Goal: Information Seeking & Learning: Learn about a topic

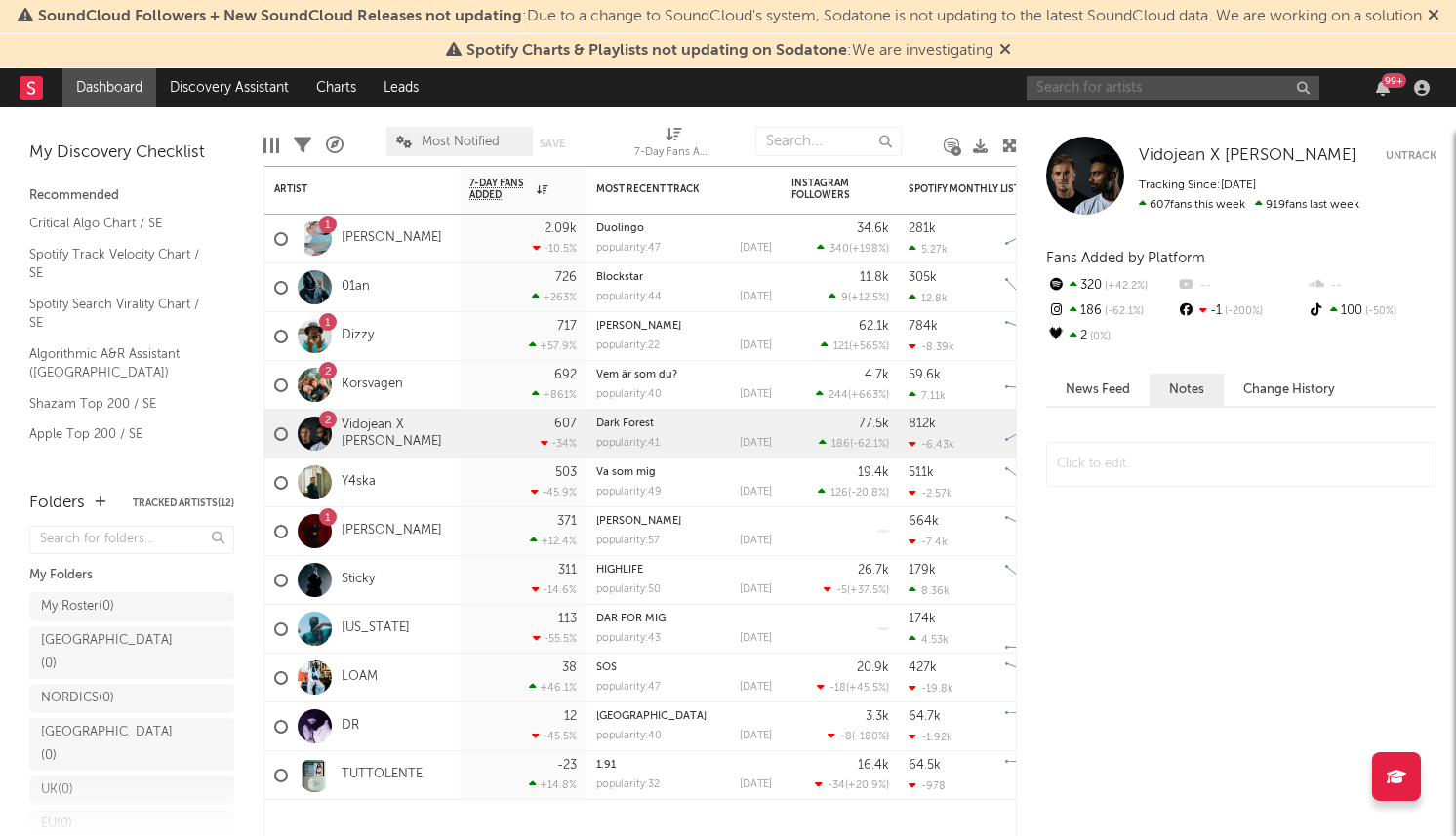
click at [1085, 100] on input "text" at bounding box center [1172, 88] width 293 height 25
click at [408, 251] on div "1 LUIS" at bounding box center [362, 239] width 195 height 49
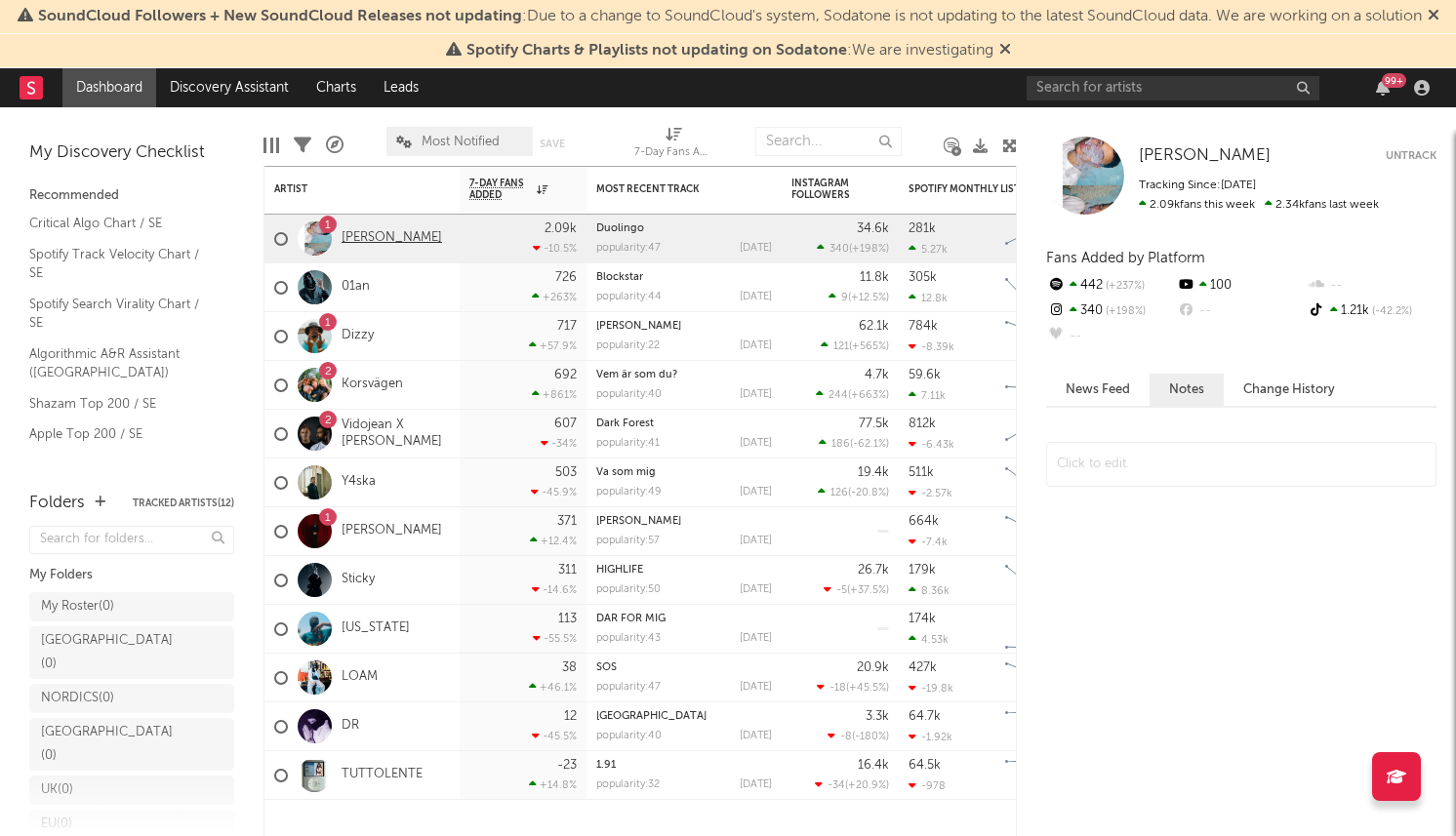
click at [350, 247] on link "[PERSON_NAME]" at bounding box center [392, 238] width 100 height 17
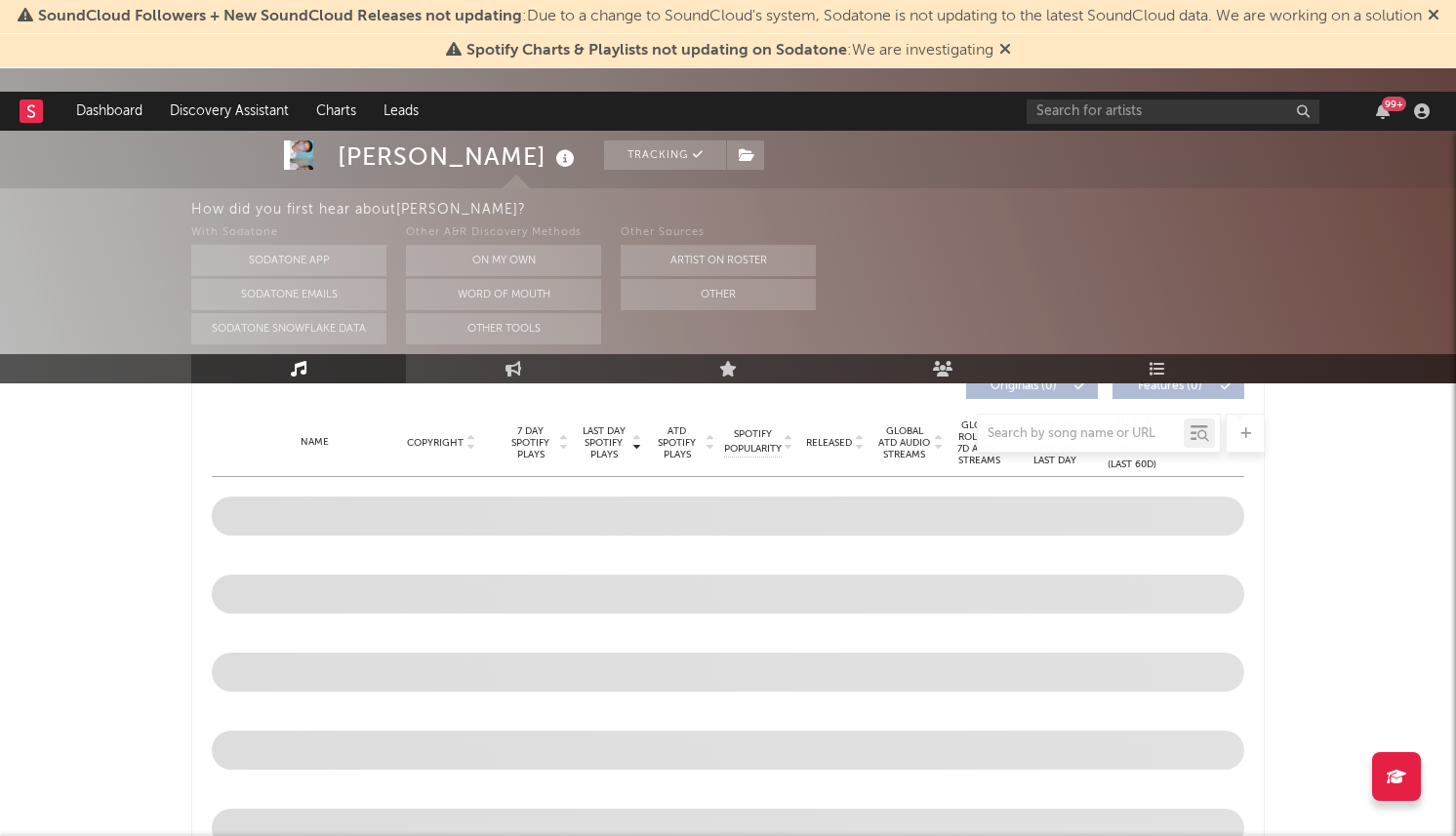
select select "6m"
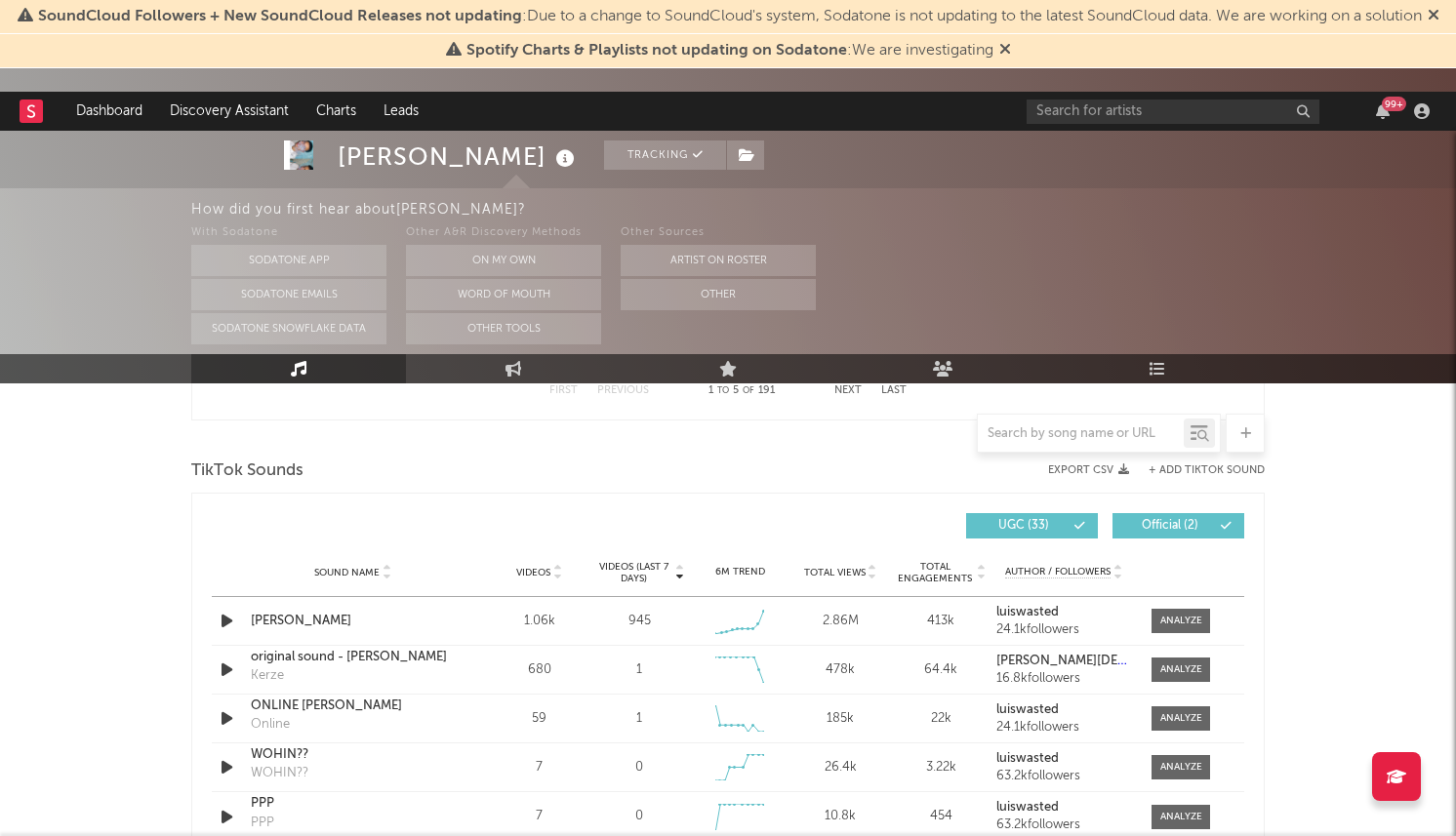
scroll to position [1263, 0]
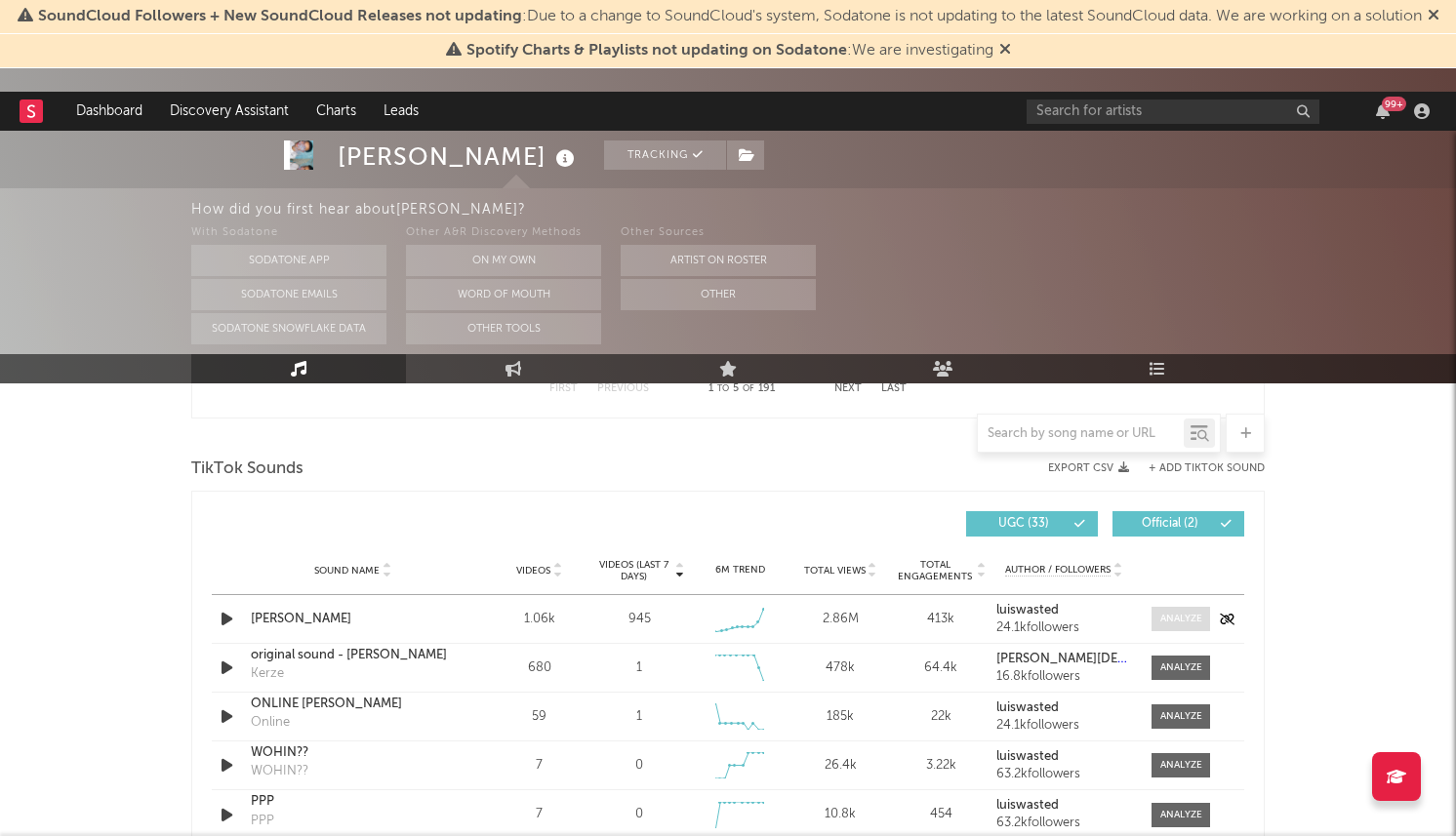
click at [1168, 613] on div at bounding box center [1181, 618] width 42 height 15
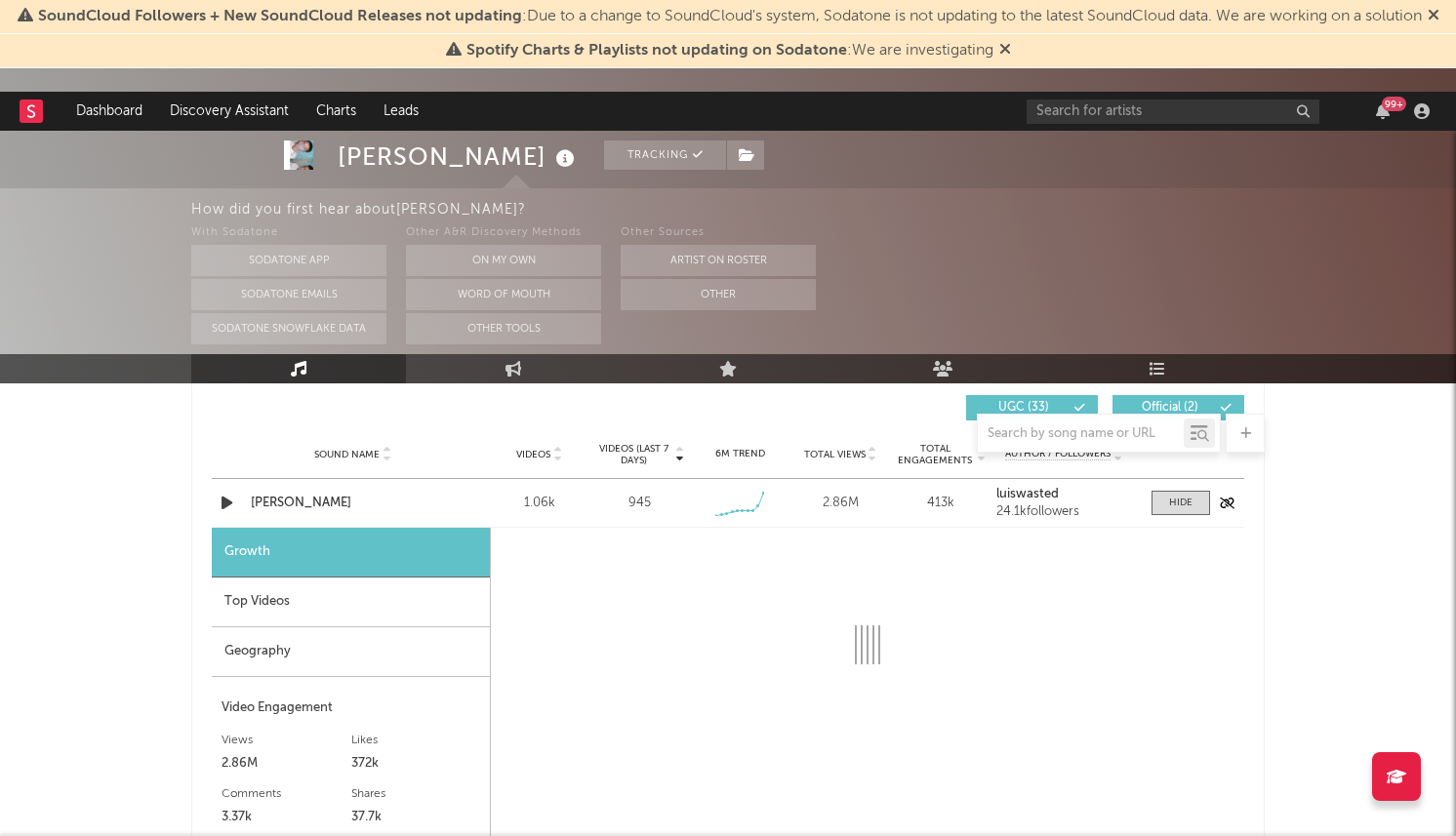
select select "1w"
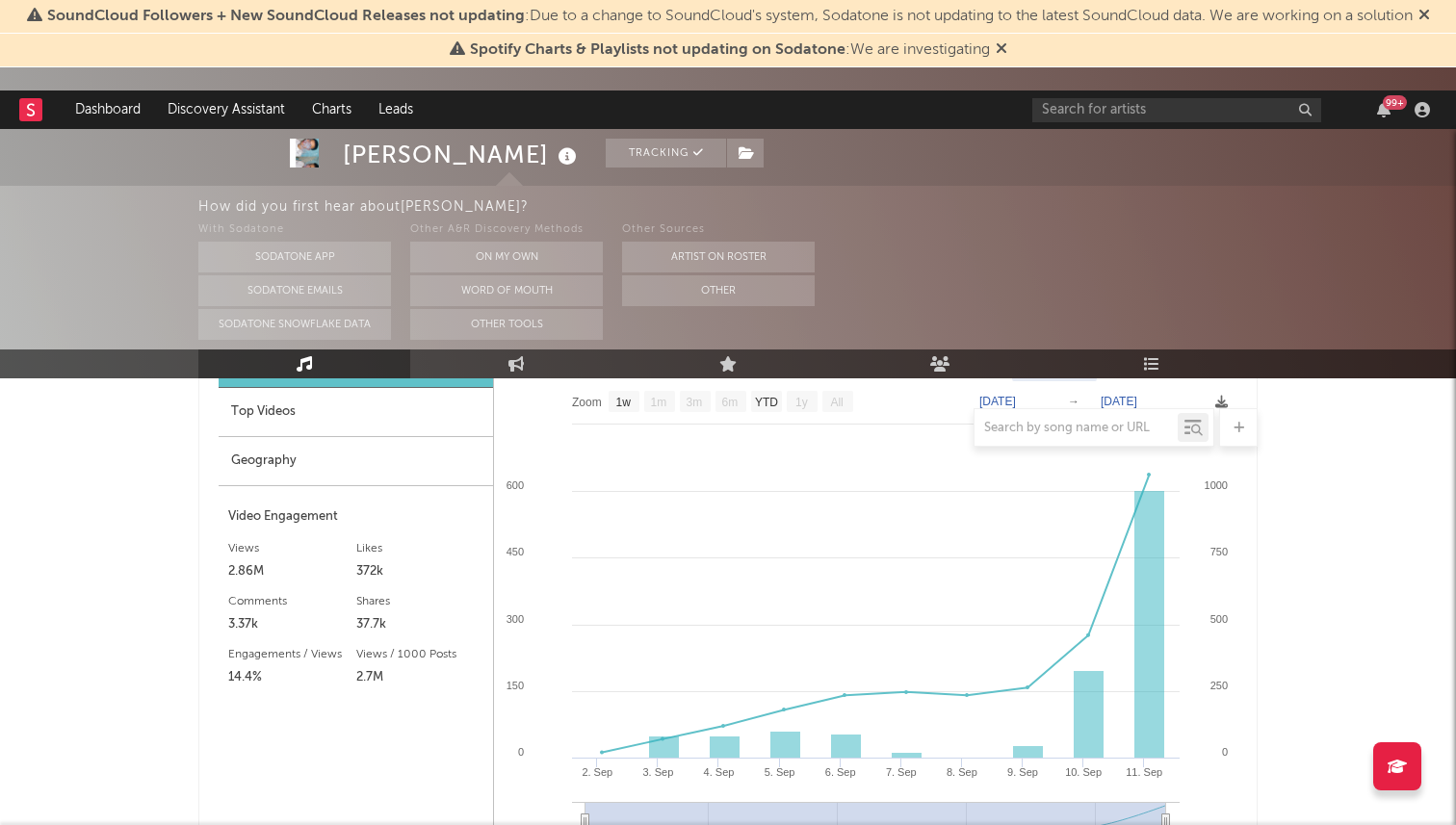
scroll to position [1544, 0]
click at [1360, 520] on div "[PERSON_NAME] Tracking [GEOGRAPHIC_DATA] | Hip-Hop/Rap Edit Tracking Email Aler…" at bounding box center [728, 391] width 1456 height 3612
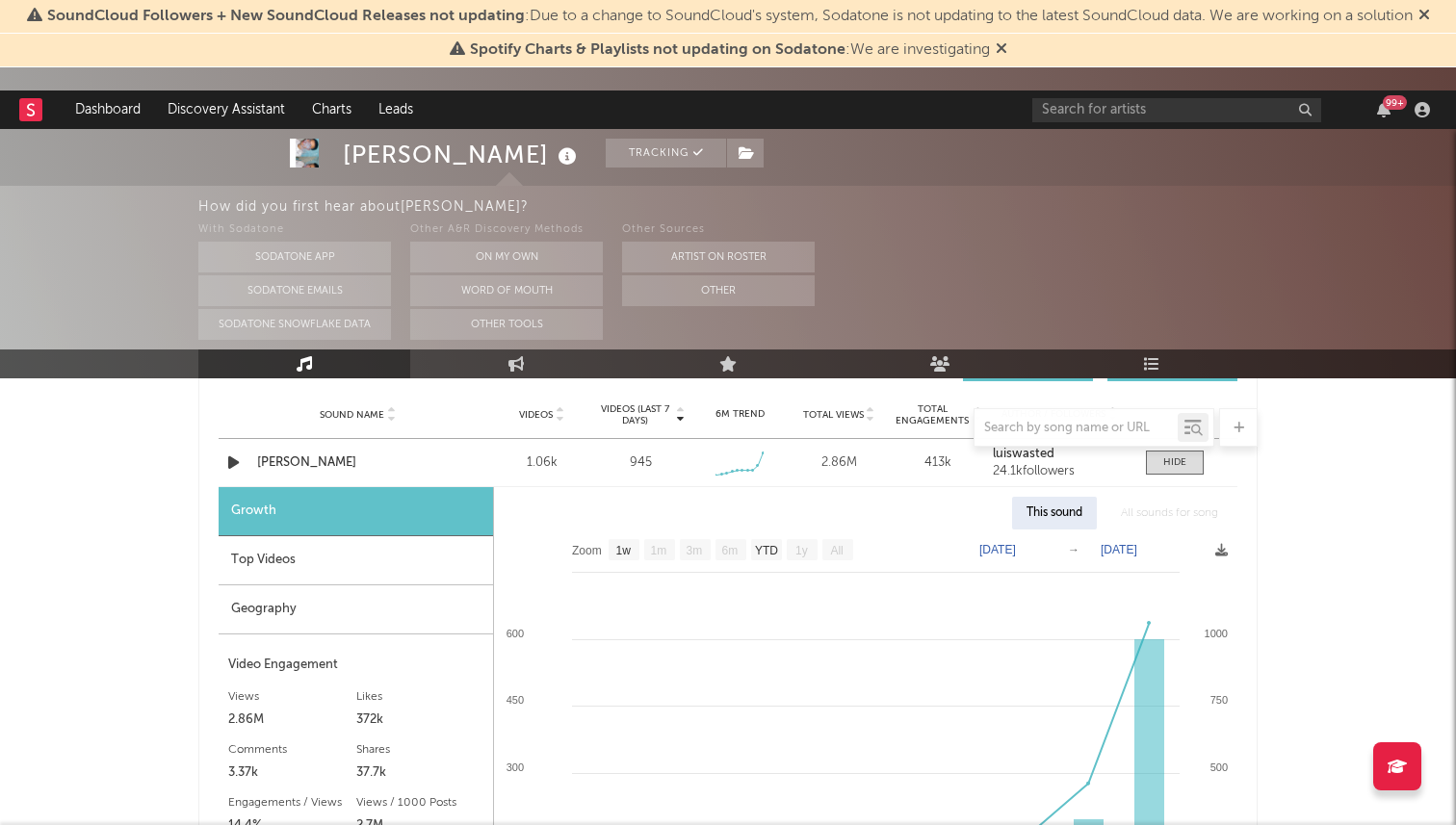
scroll to position [1395, 0]
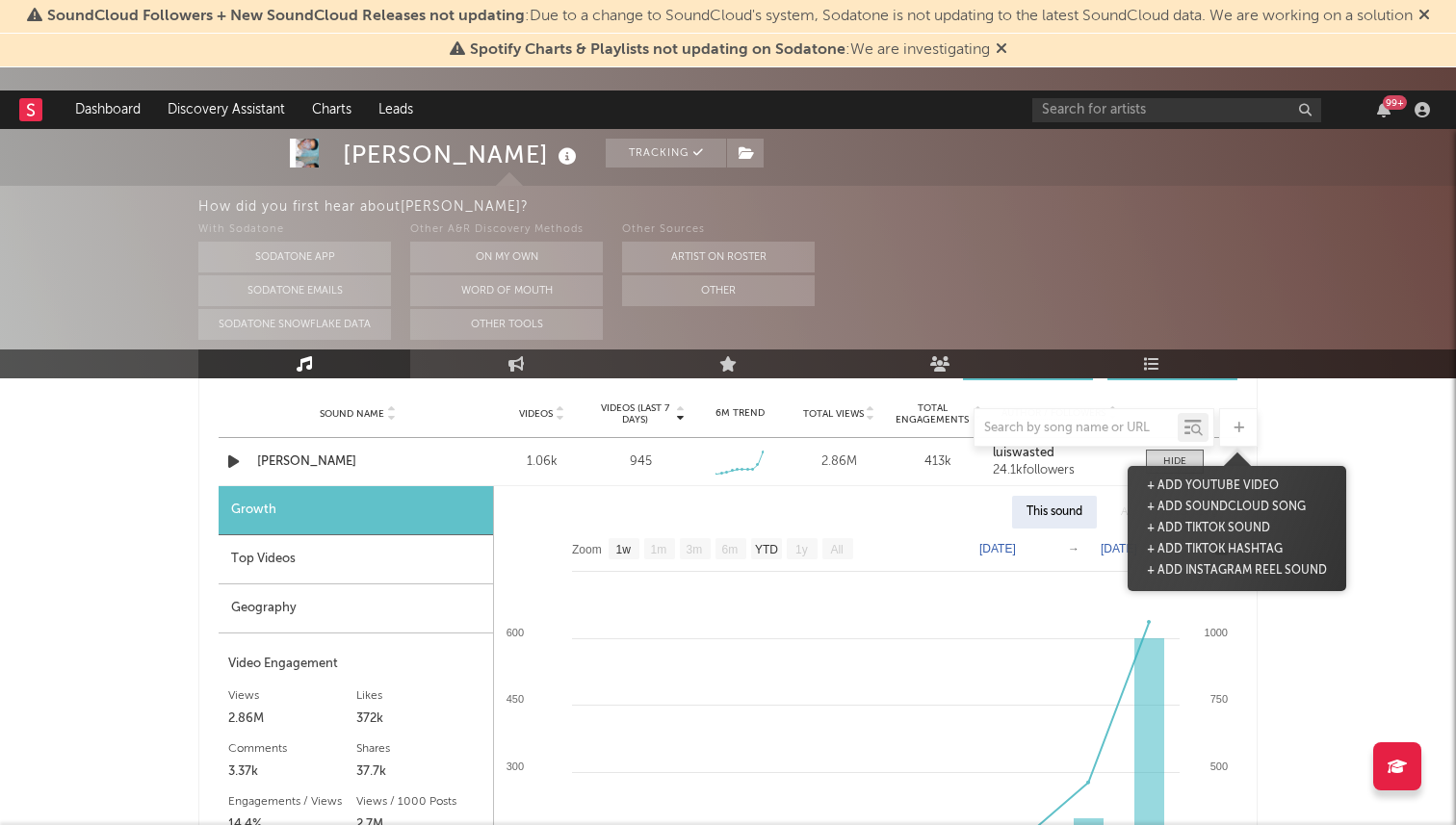
drag, startPoint x: 1223, startPoint y: 412, endPoint x: 1196, endPoint y: 390, distance: 34.8
click at [1196, 390] on div "Music Total Artist Consumption Luminate - Daily Luminate - Weekly BMAT - Weekly…" at bounding box center [728, 665] width 1059 height 3073
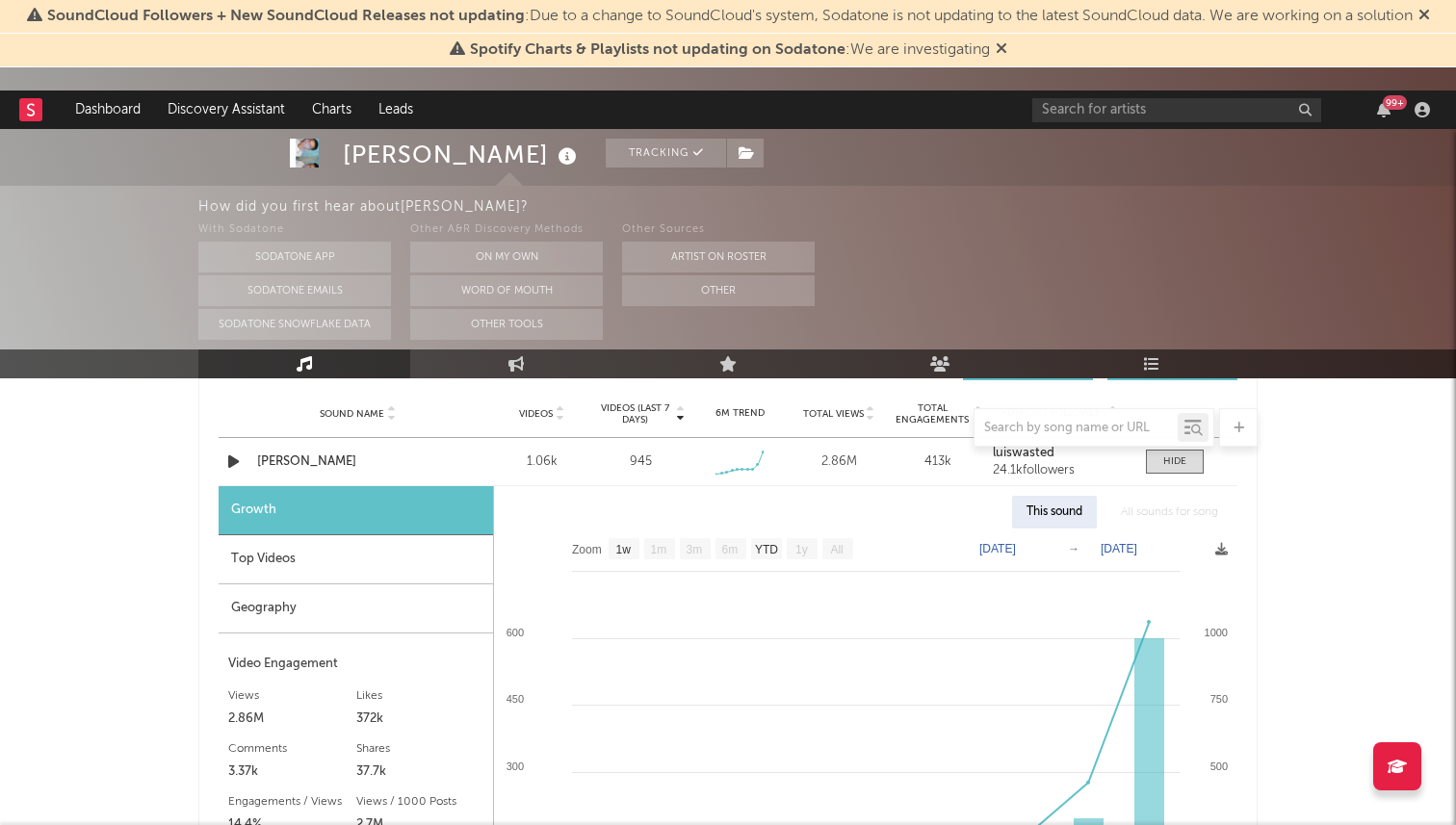
click at [1196, 390] on div "Sound Name Videos Videos (last 7 days) Weekly Growth % 6M Trend Total Views Tot…" at bounding box center [728, 414] width 1019 height 49
click at [1389, 471] on div "[PERSON_NAME] Tracking [GEOGRAPHIC_DATA] | Hip-Hop/Rap Edit Tracking Email Aler…" at bounding box center [728, 538] width 1456 height 3612
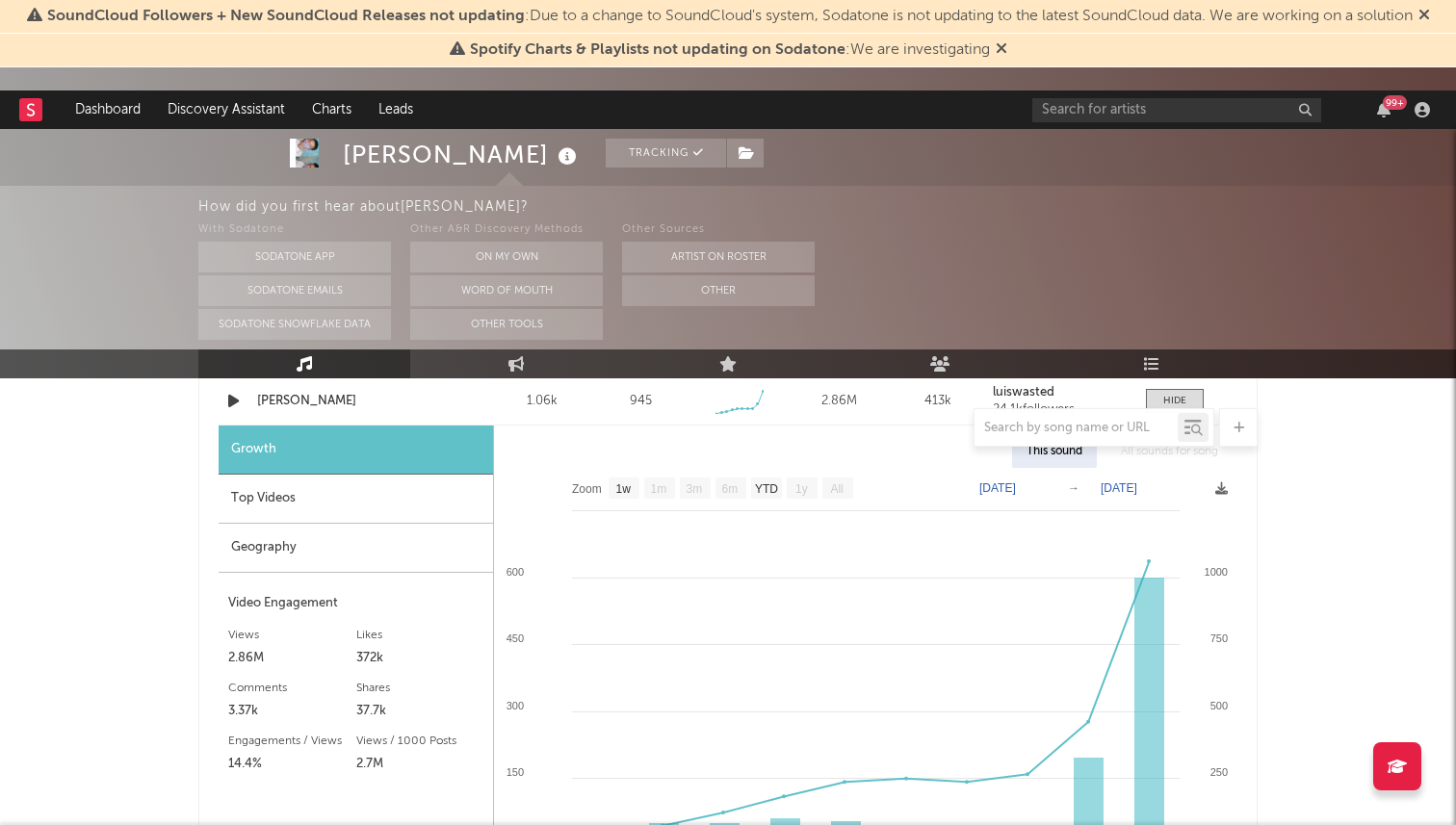
scroll to position [1452, 0]
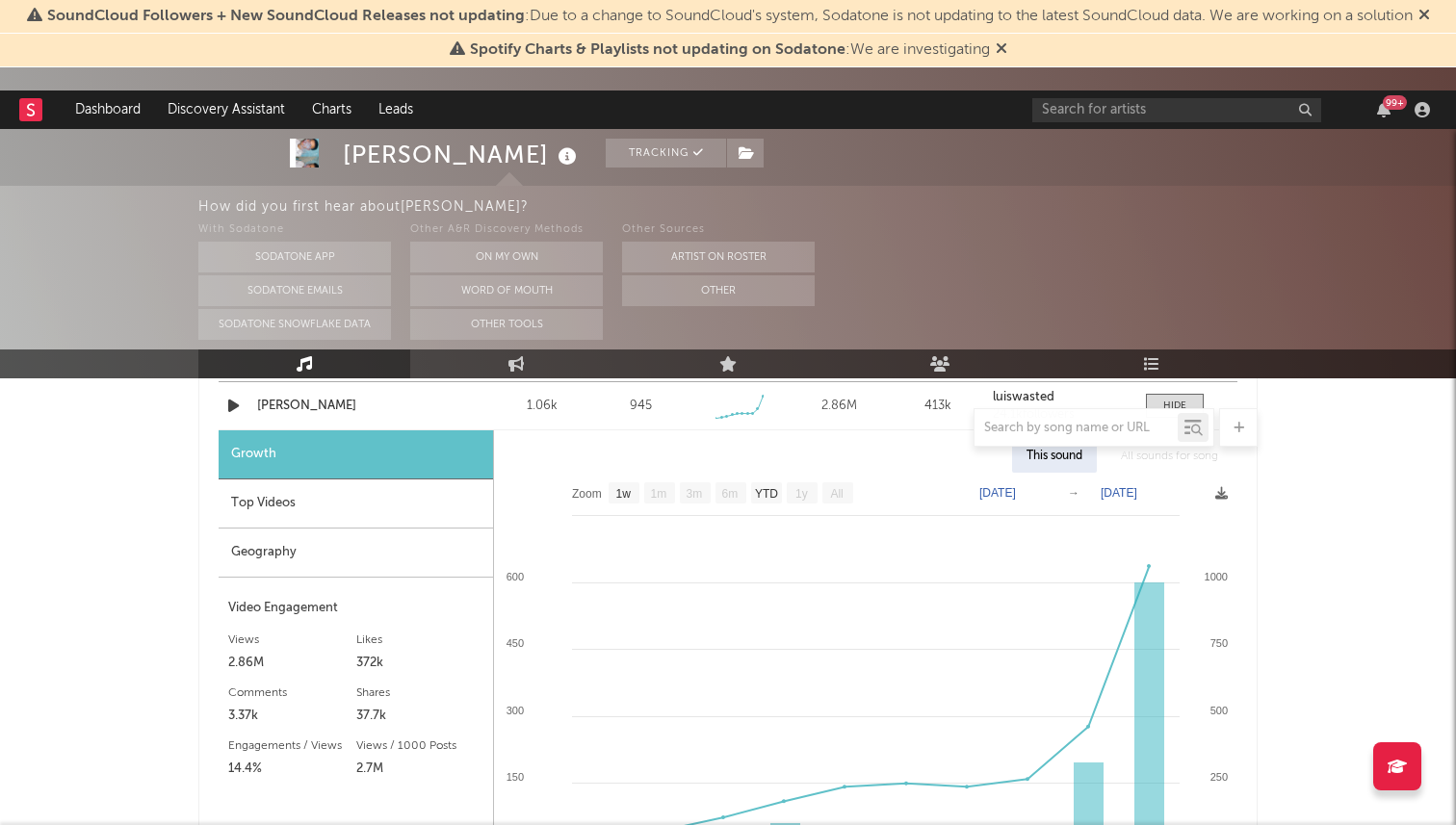
click at [294, 505] on div "Top Videos" at bounding box center [356, 503] width 274 height 50
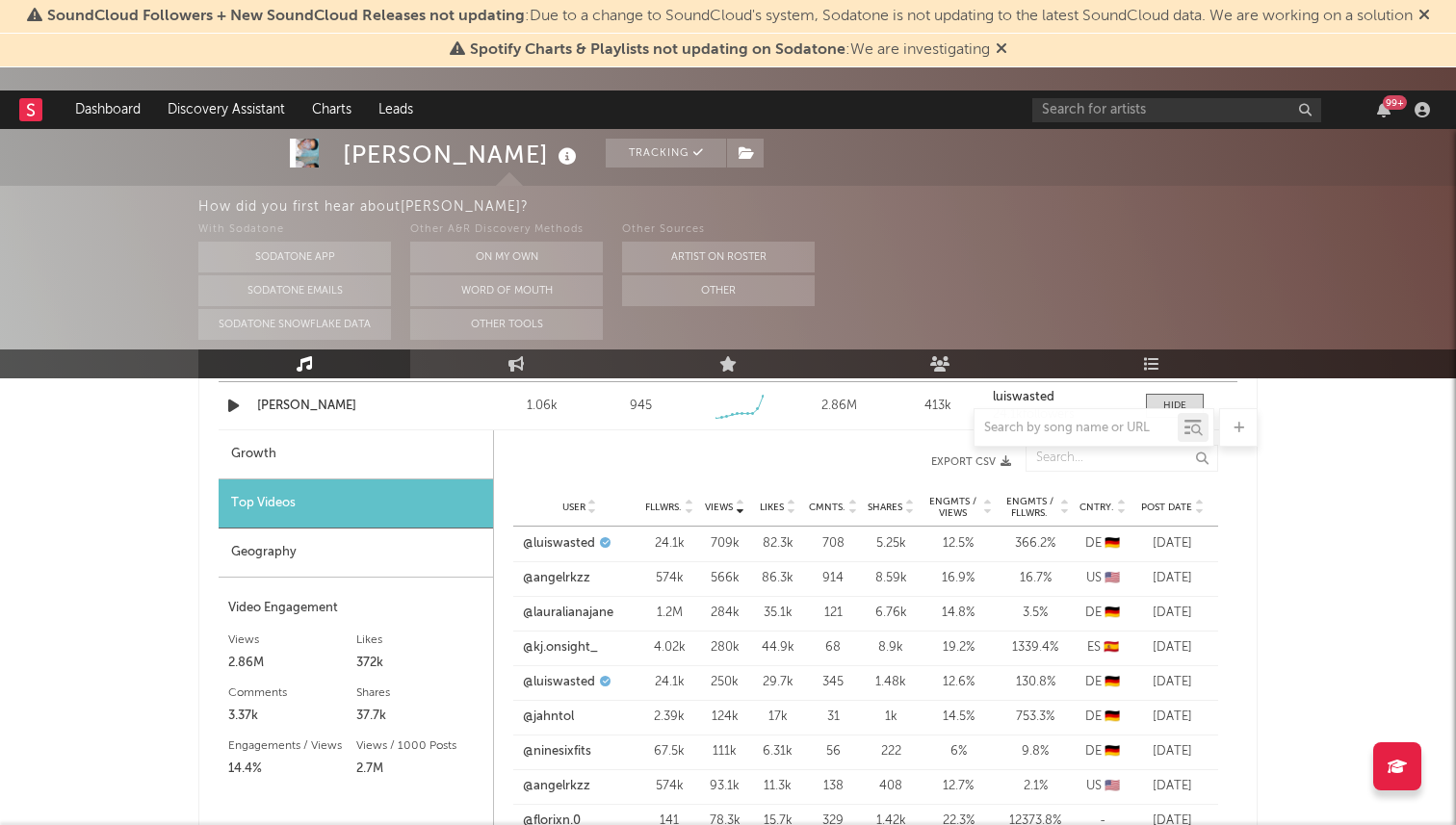
click at [300, 444] on div at bounding box center [728, 428] width 1059 height 39
click at [291, 449] on div "Growth" at bounding box center [356, 455] width 274 height 50
select select "1w"
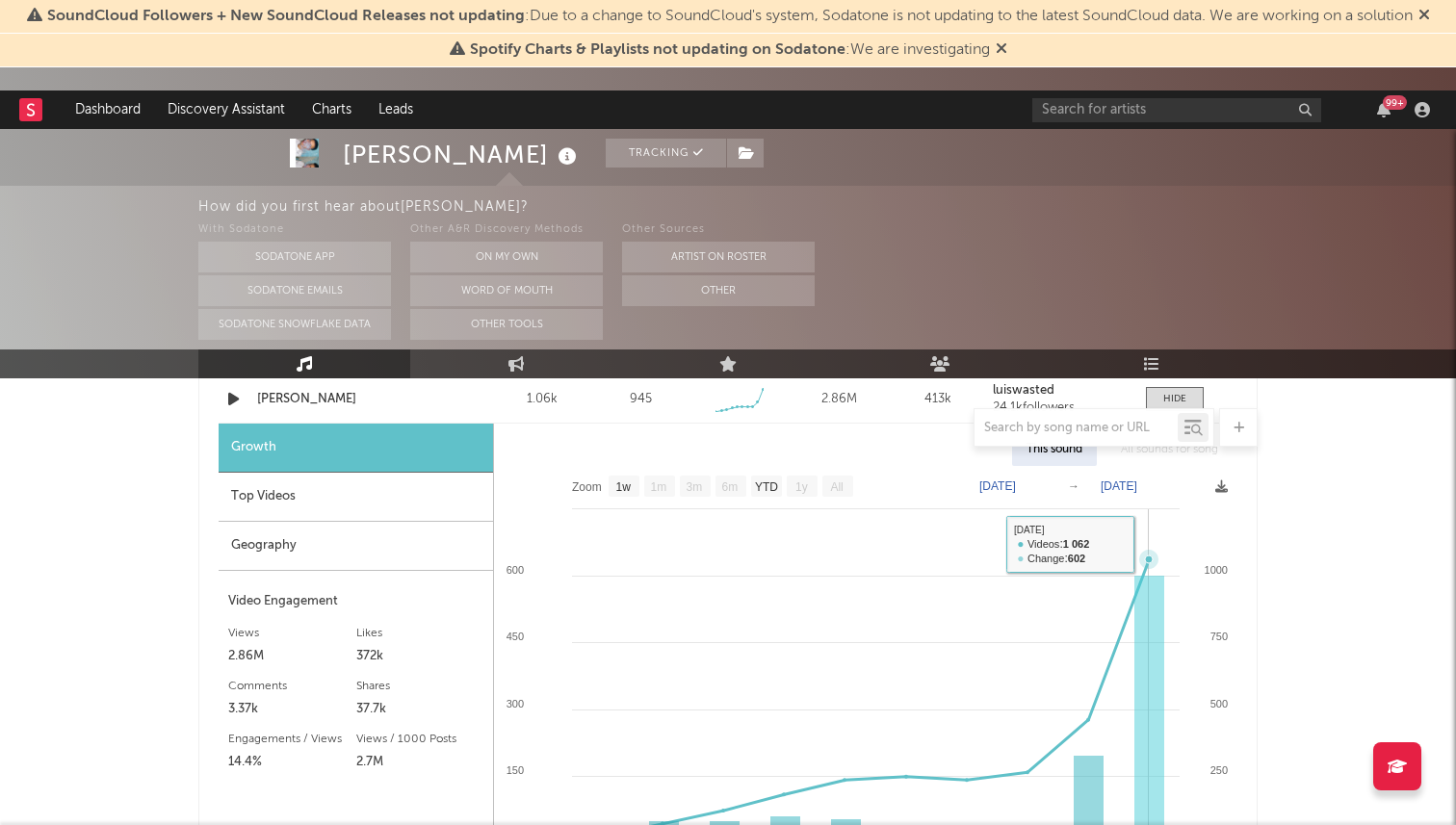
scroll to position [1458, 0]
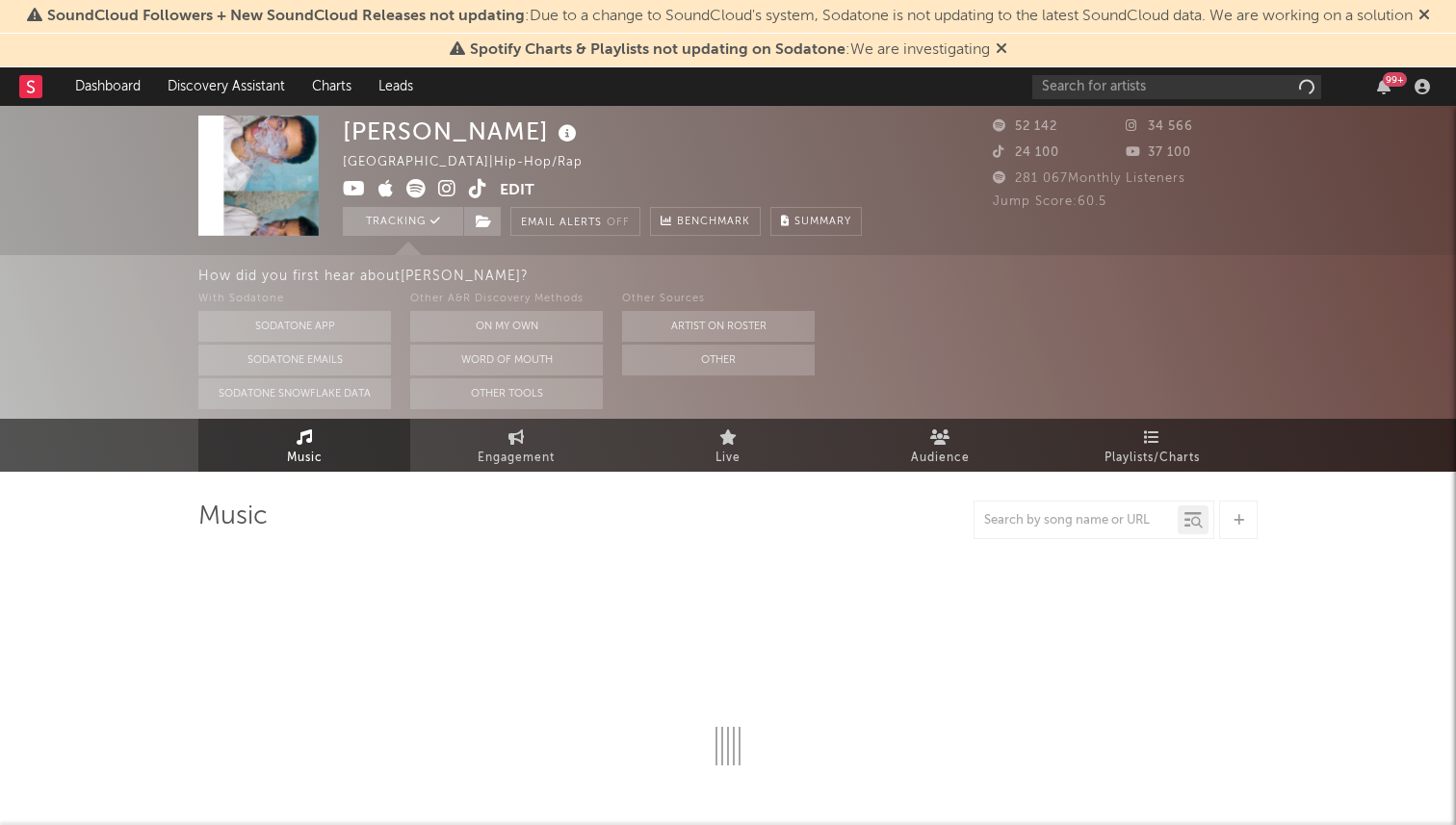
select select "6m"
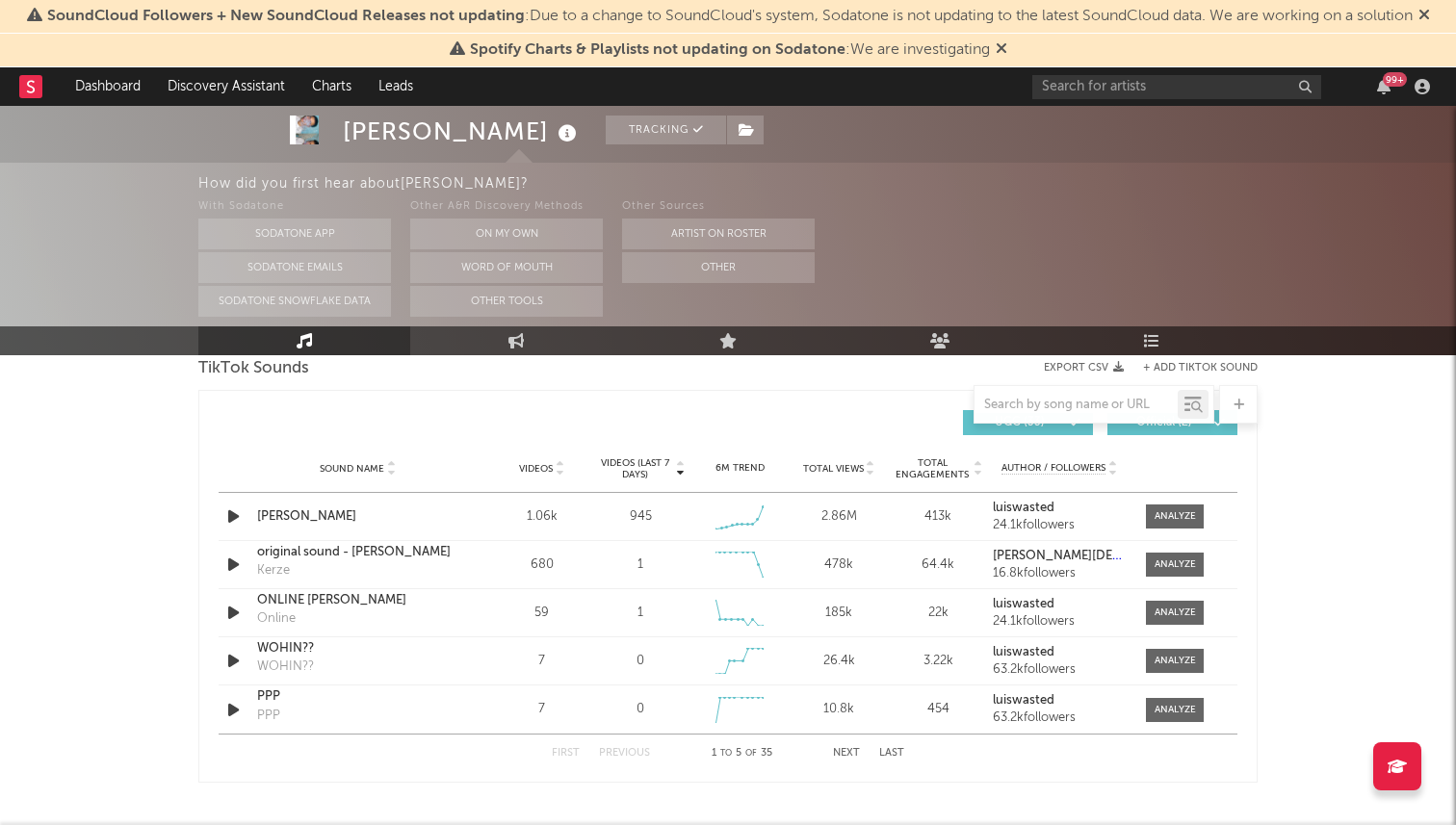
scroll to position [1320, 0]
click at [1189, 516] on div at bounding box center [1175, 514] width 42 height 15
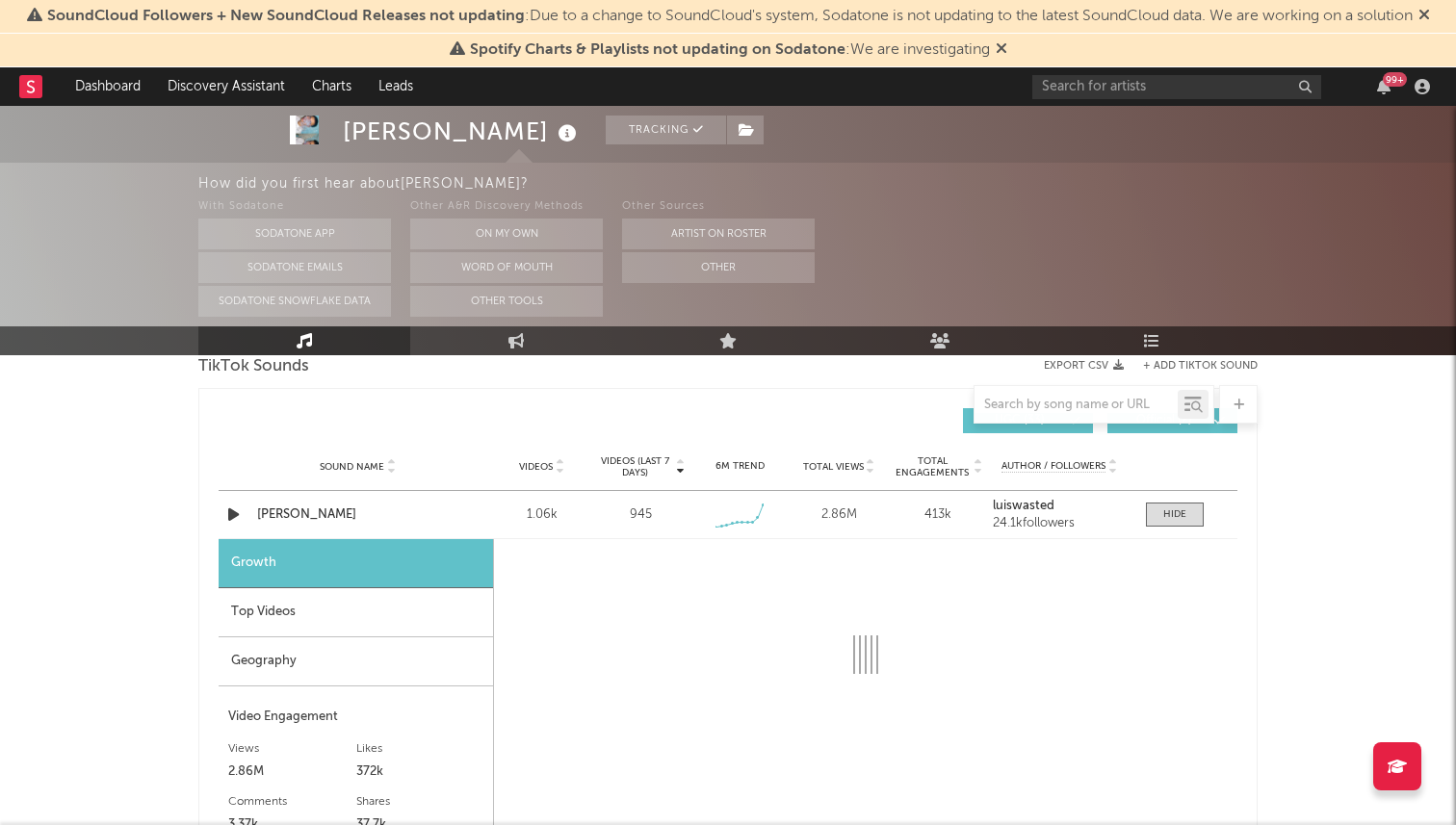
select select "1w"
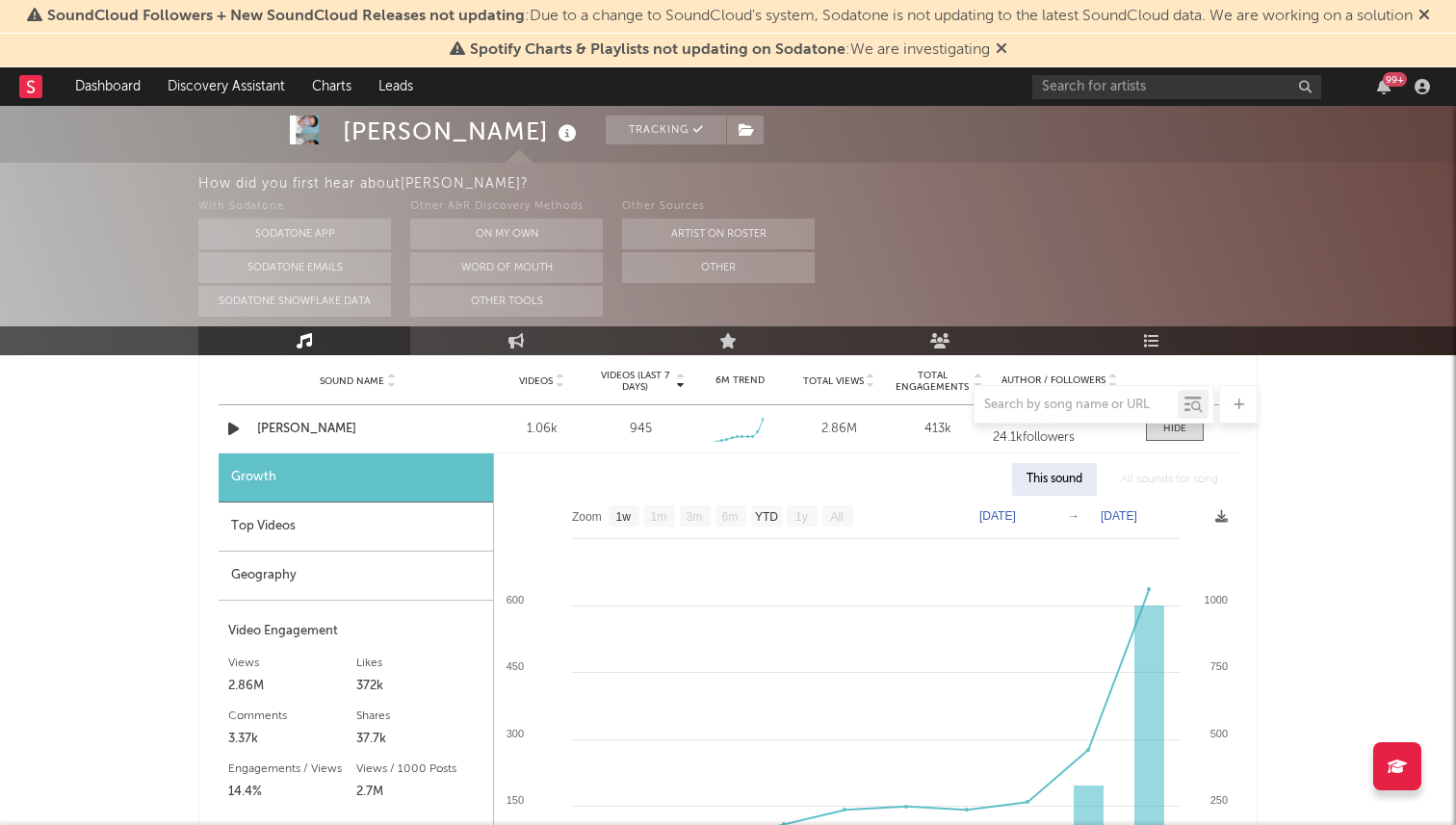
scroll to position [1410, 0]
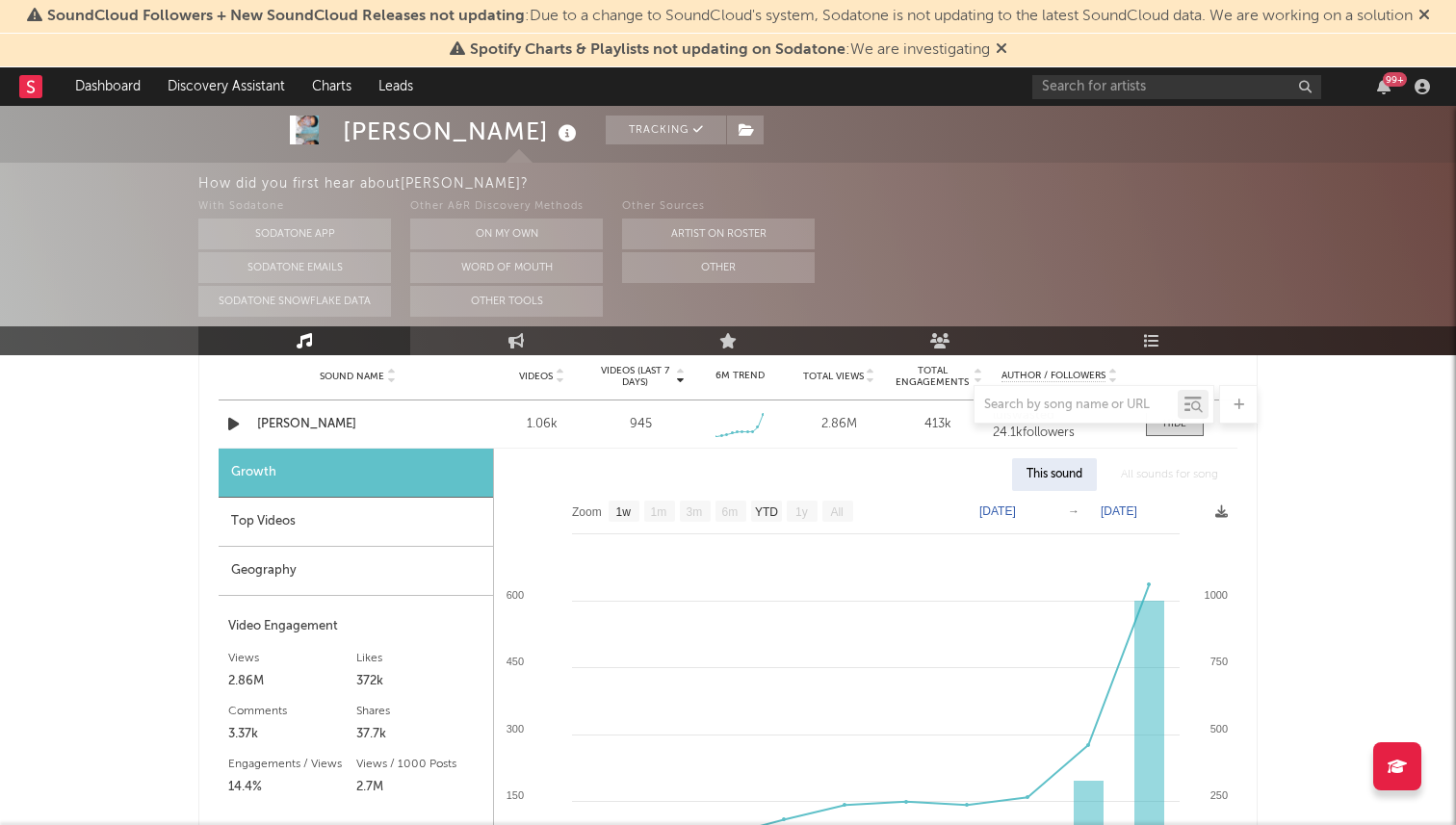
click at [1381, 512] on div "[PERSON_NAME] Tracking [GEOGRAPHIC_DATA] | Hip-Hop/Rap Edit Tracking Email Aler…" at bounding box center [728, 501] width 1456 height 3612
click at [1234, 400] on icon at bounding box center [1238, 404] width 11 height 13
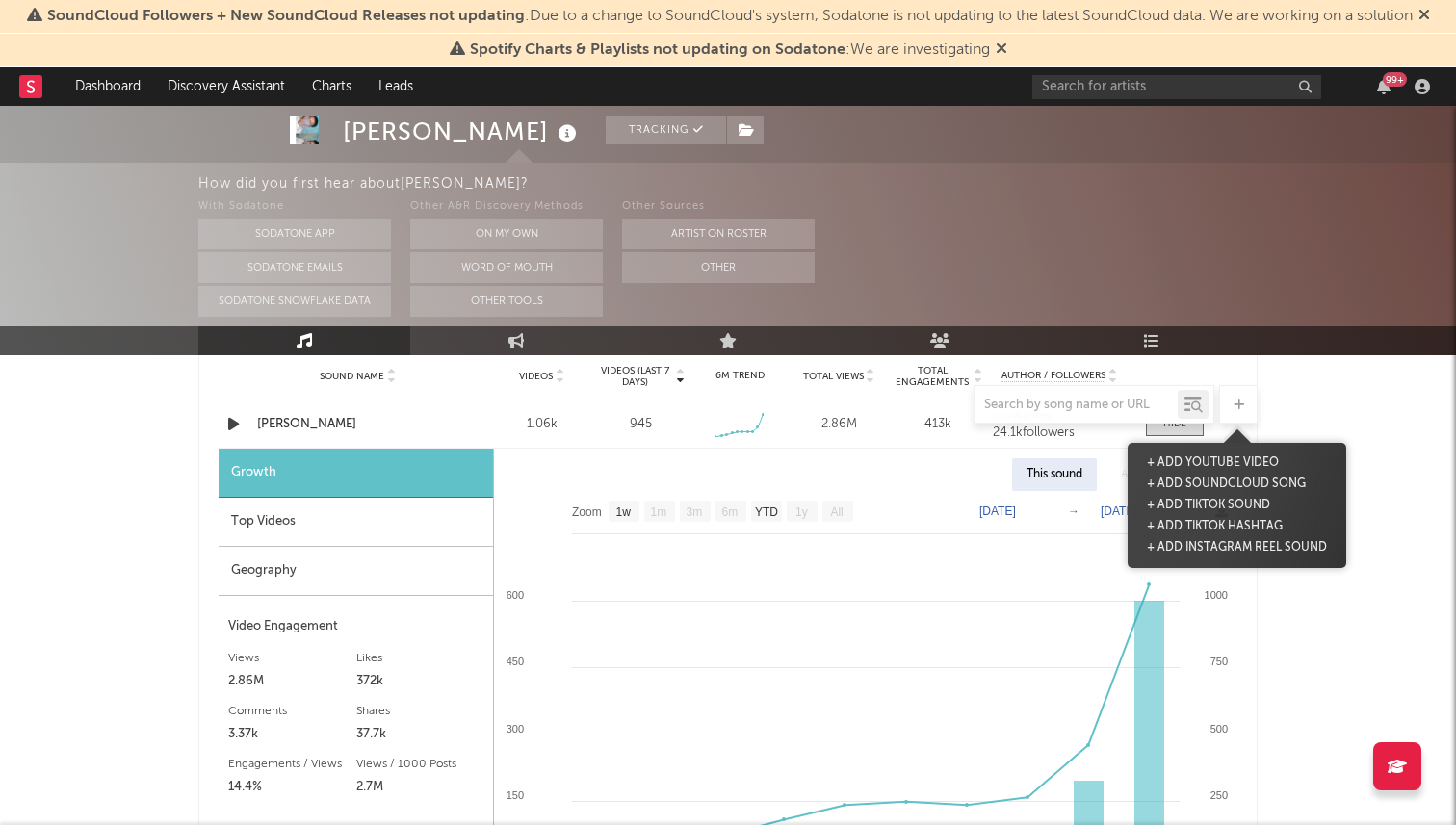
click at [1234, 400] on icon at bounding box center [1238, 404] width 11 height 13
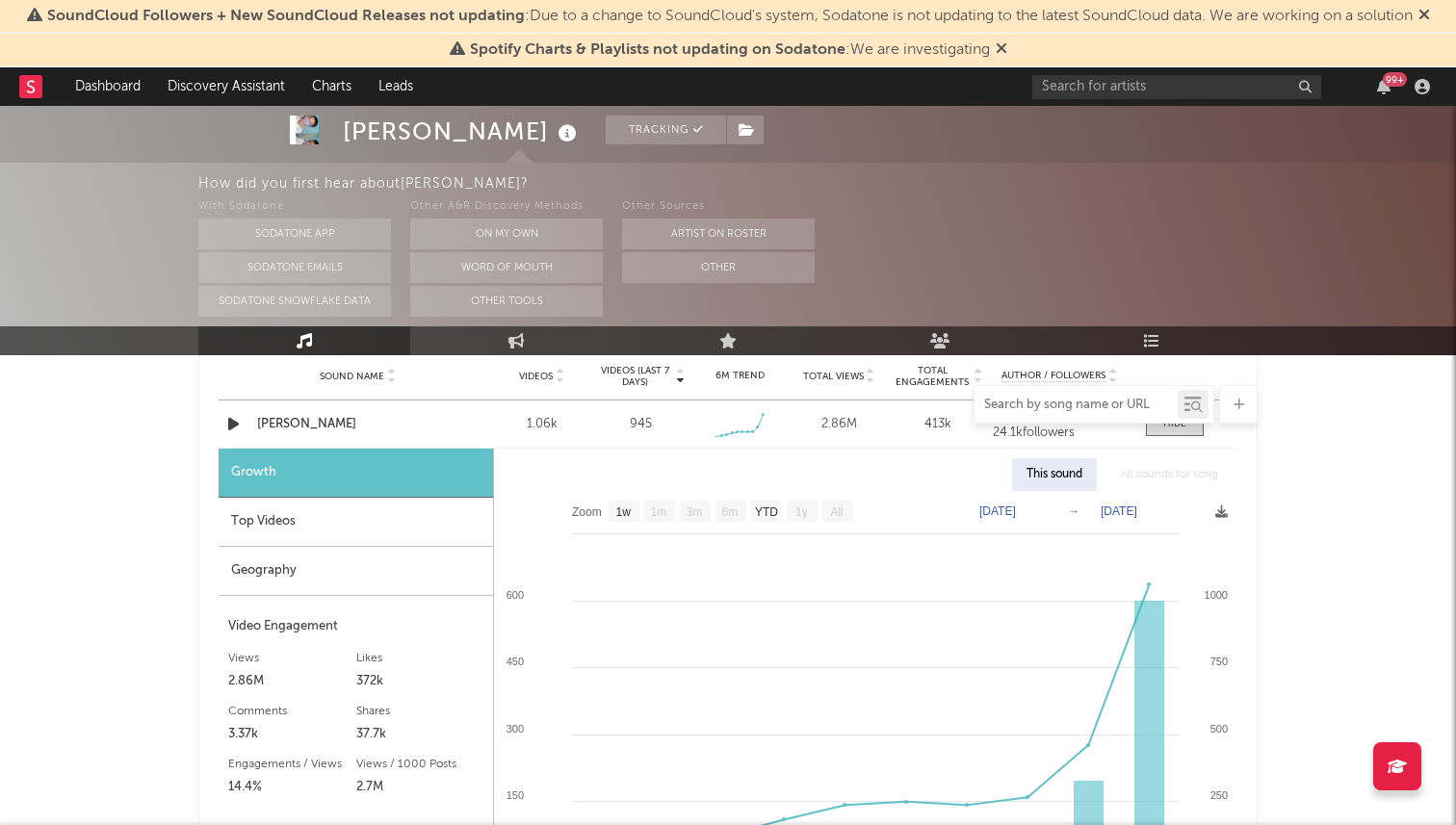
click at [1164, 398] on input "text" at bounding box center [1075, 405] width 203 height 16
click at [1186, 404] on icon at bounding box center [1193, 404] width 17 height 19
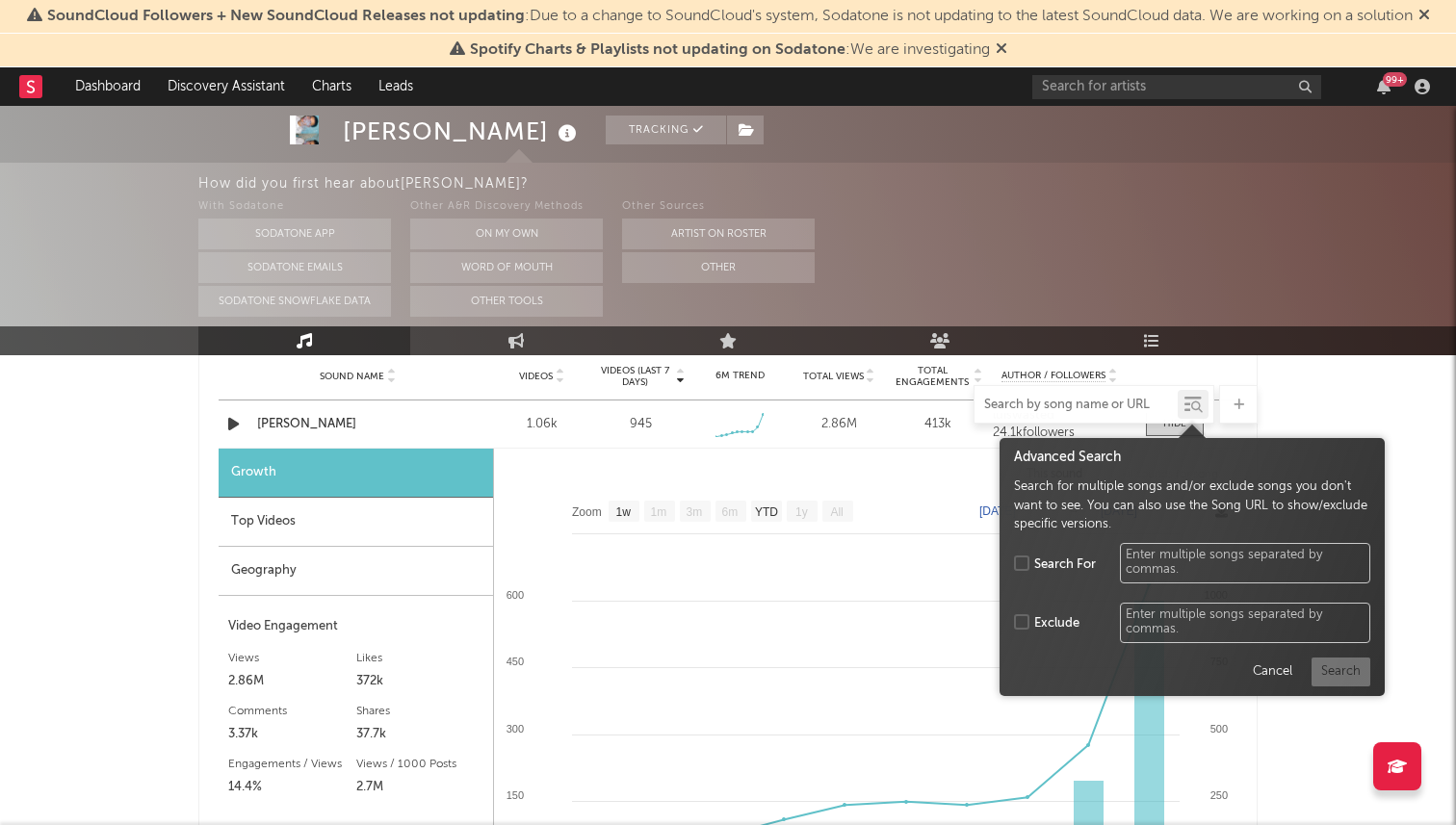
click at [1186, 404] on icon at bounding box center [1193, 404] width 17 height 19
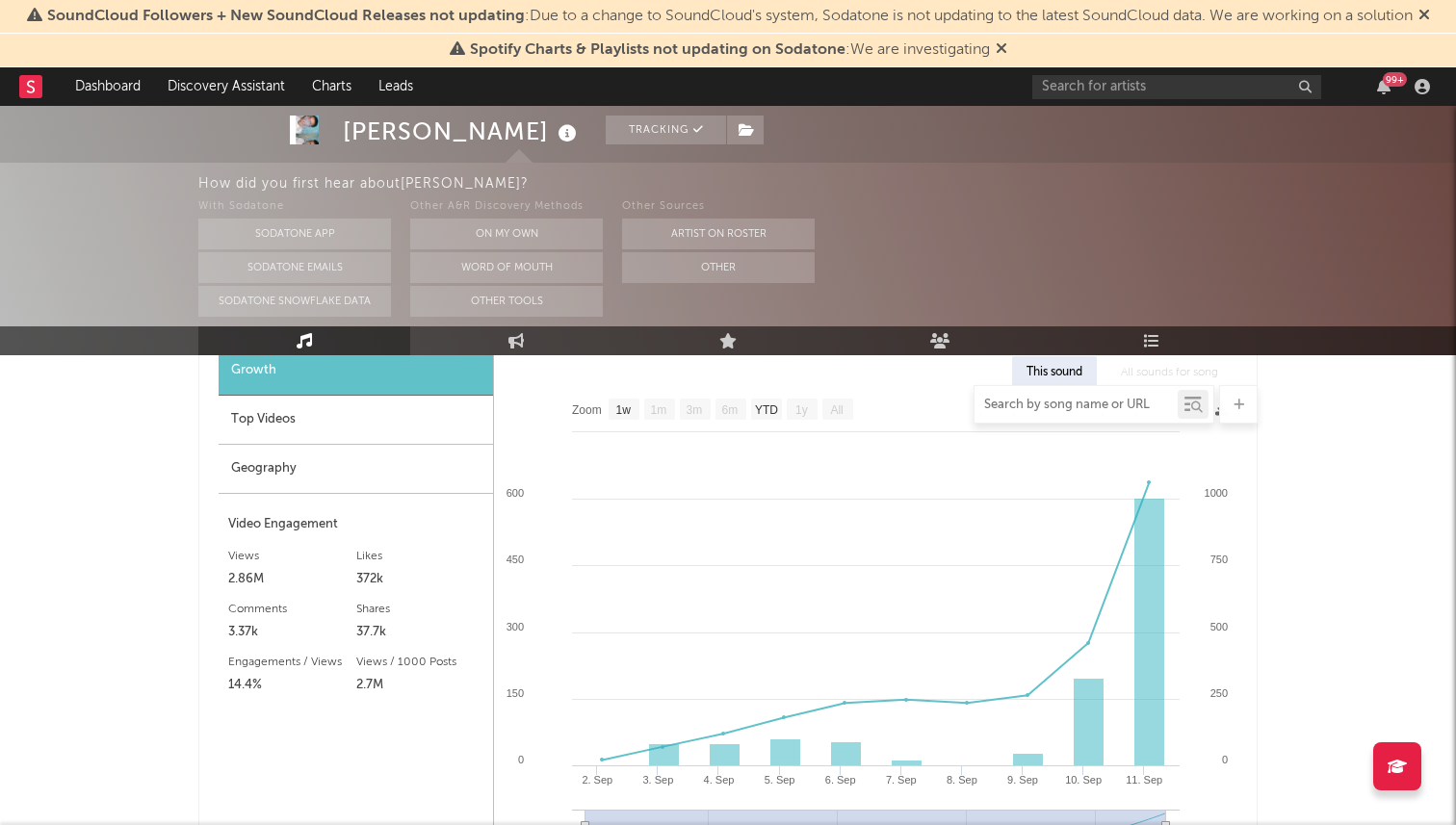
scroll to position [1514, 0]
click at [242, 451] on div "Geography" at bounding box center [356, 467] width 274 height 50
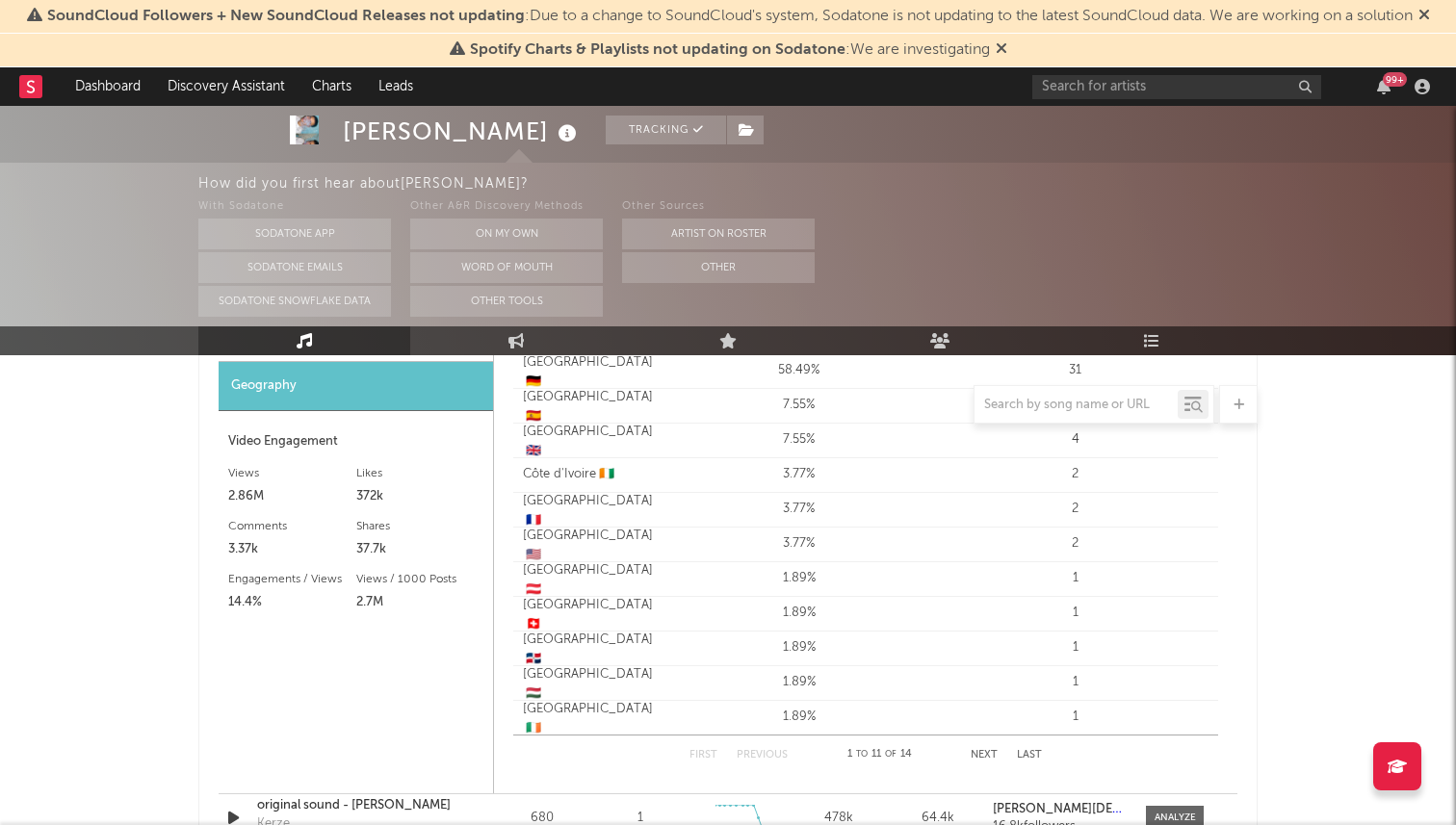
scroll to position [1598, 0]
click at [986, 749] on button "Next" at bounding box center [985, 752] width 27 height 11
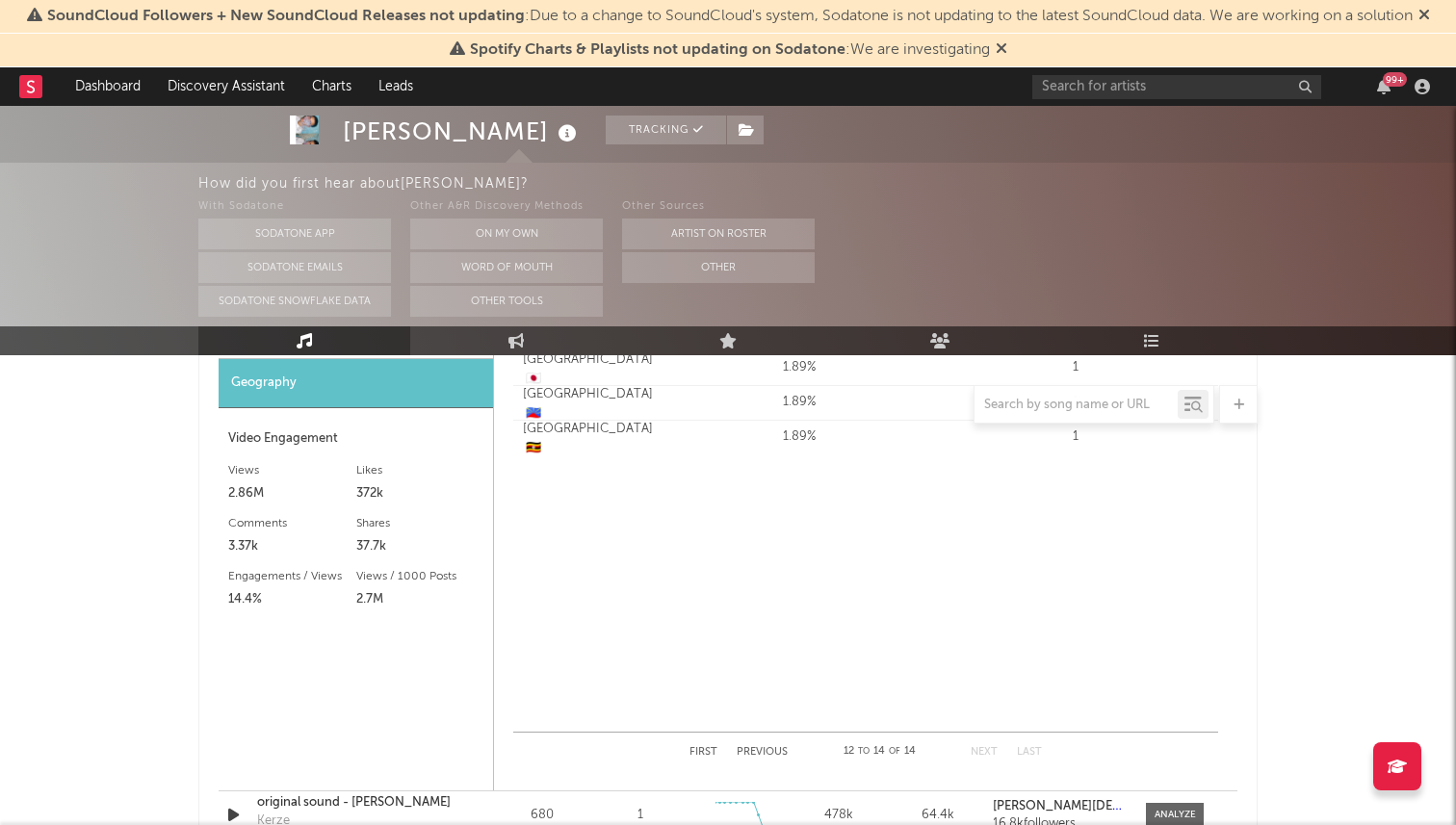
scroll to position [1578, 0]
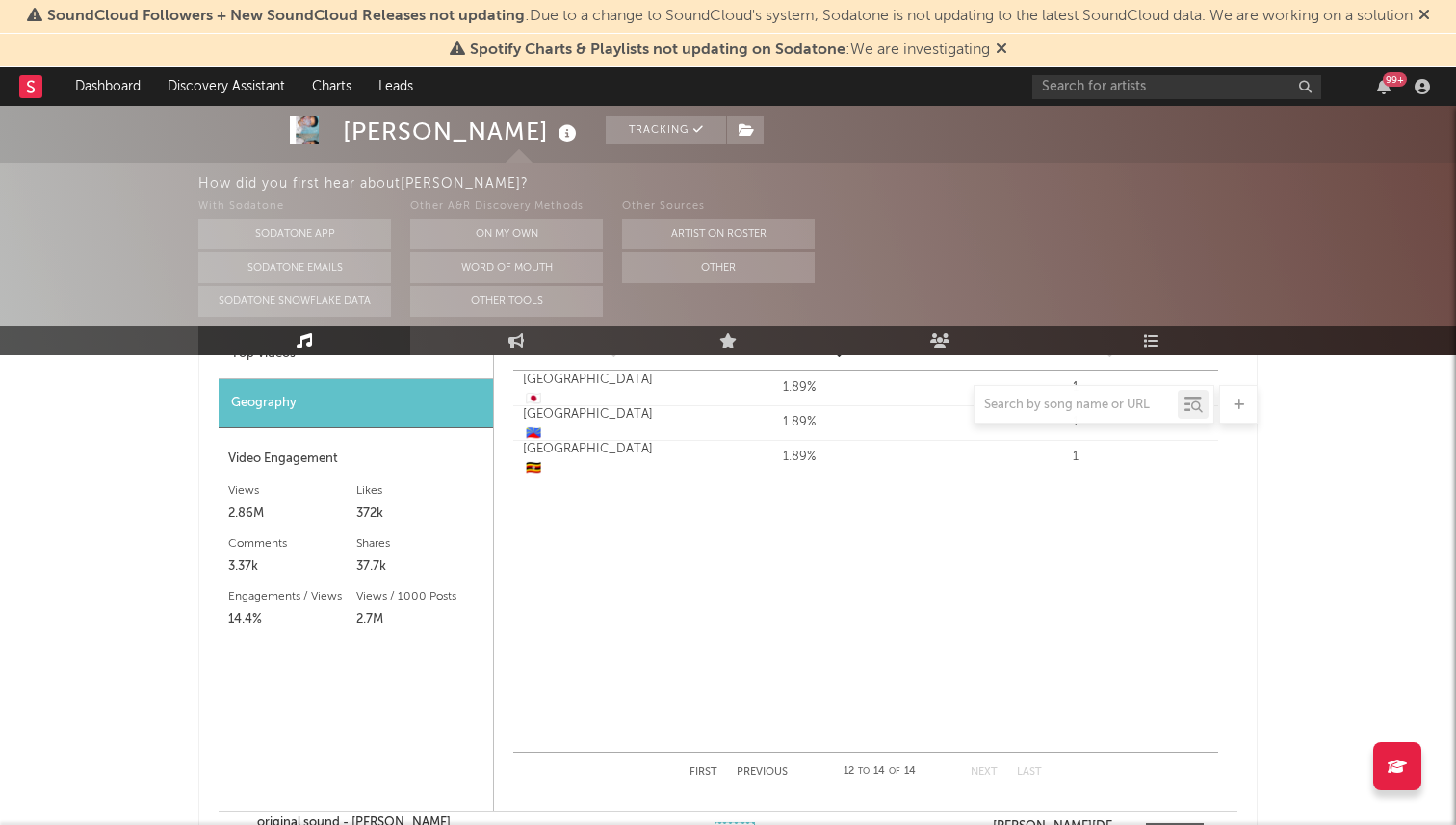
click at [764, 767] on button "Previous" at bounding box center [762, 772] width 52 height 11
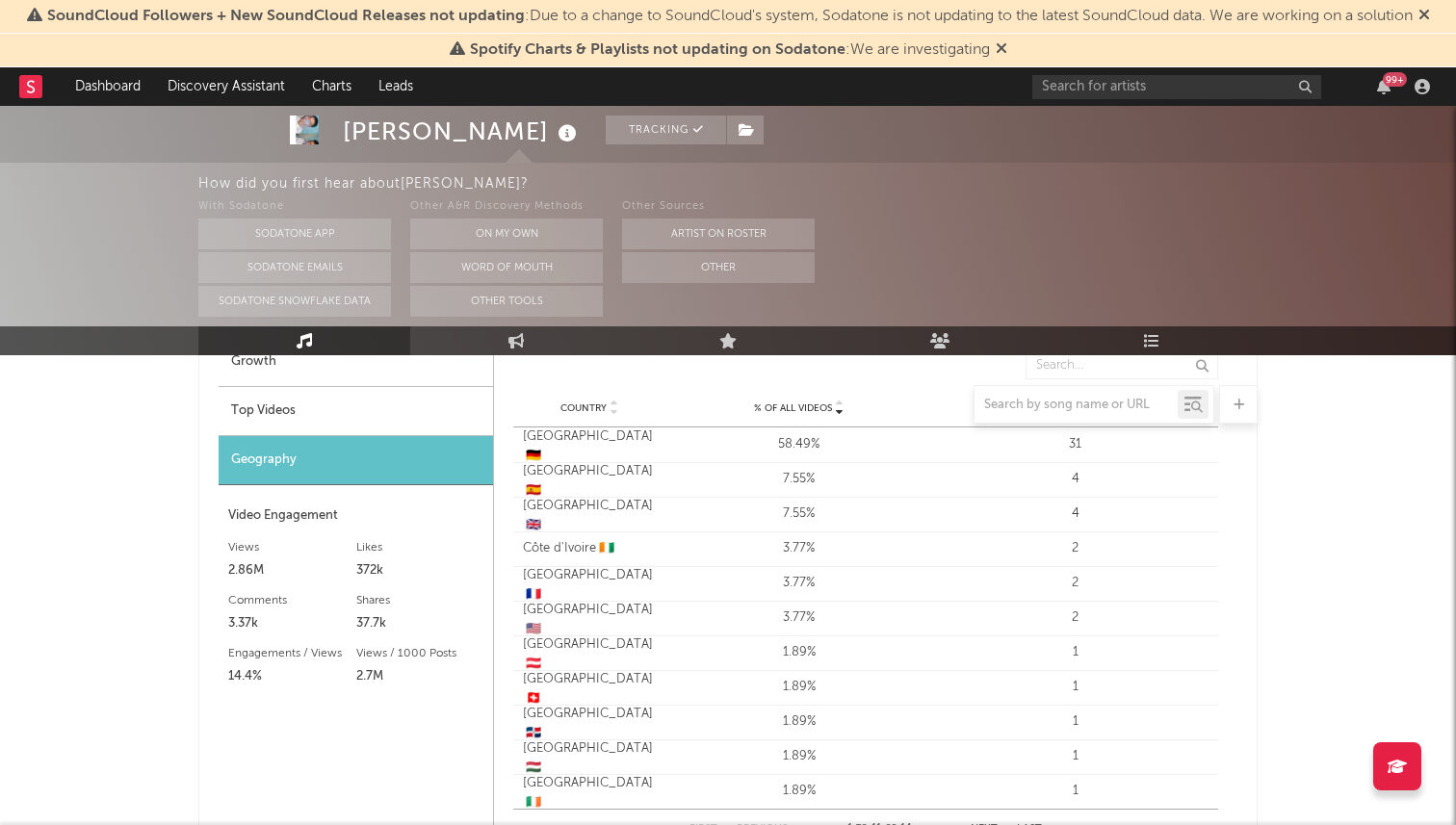
scroll to position [1514, 0]
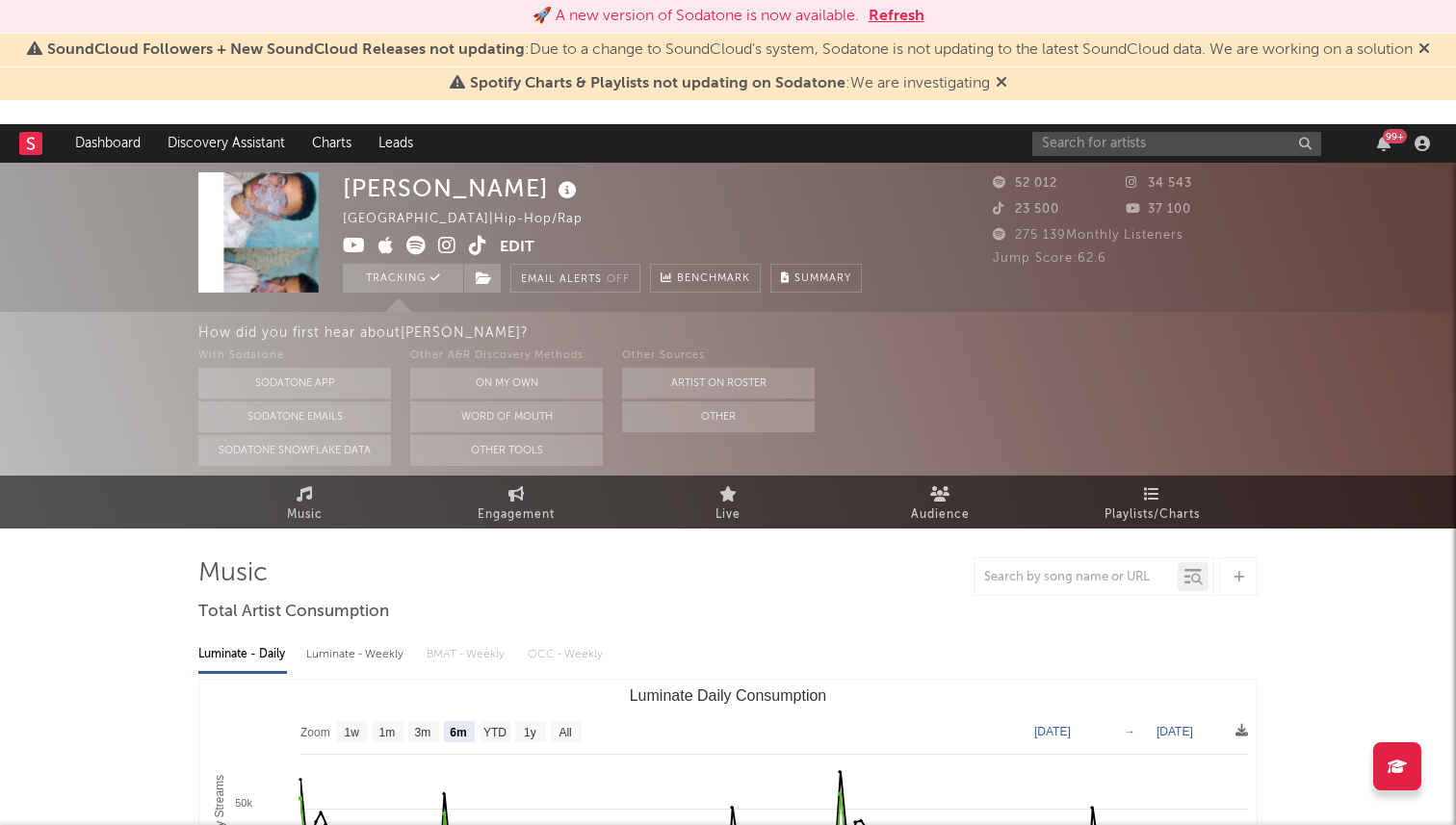
select select "6m"
